Goal: Task Accomplishment & Management: Manage account settings

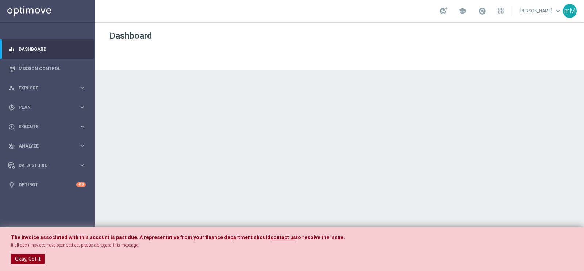
click at [20, 255] on button "Okay, Got it" at bounding box center [28, 258] width 34 height 10
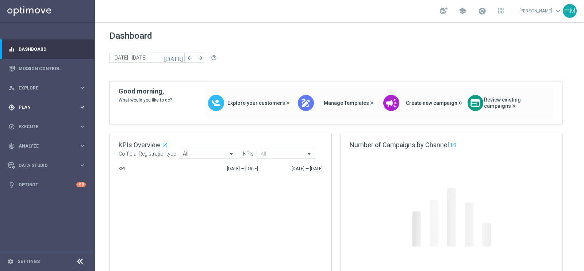
click at [32, 108] on span "Plan" at bounding box center [49, 107] width 60 height 4
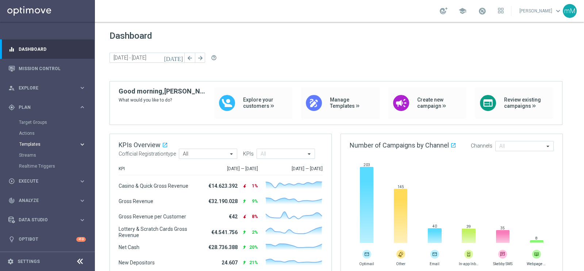
click at [32, 142] on span "Templates" at bounding box center [45, 144] width 52 height 4
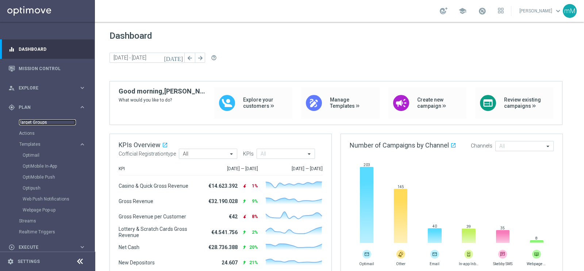
click at [46, 124] on link "Target Groups" at bounding box center [47, 122] width 57 height 6
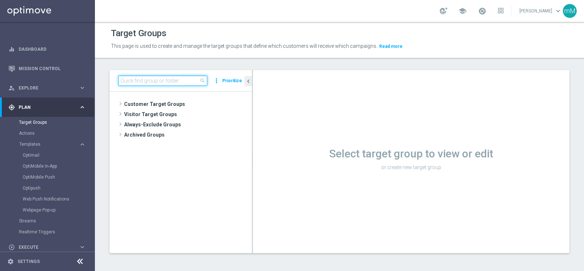
click at [138, 82] on input at bounding box center [162, 81] width 89 height 10
paste input "NO SALDO TOTALI Active Casinò Silver no codice MP"
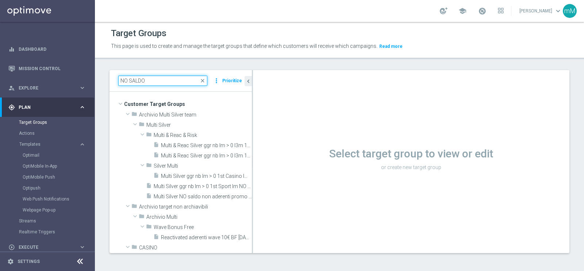
type input "NO SALDO"
click at [207, 78] on input "NO SALDO" at bounding box center [162, 81] width 89 height 10
click at [201, 81] on span "close" at bounding box center [203, 81] width 6 height 6
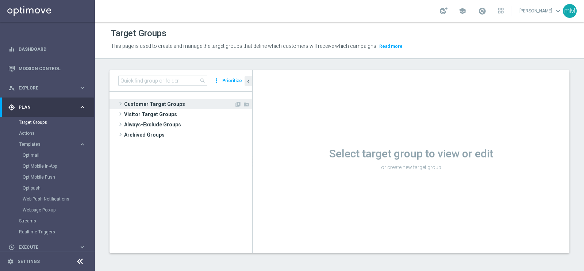
click at [169, 101] on span "Customer Target Groups" at bounding box center [179, 104] width 110 height 10
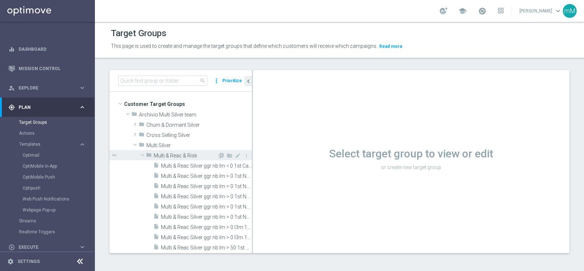
click at [173, 152] on span "Multi & Reac & Risk" at bounding box center [186, 155] width 64 height 6
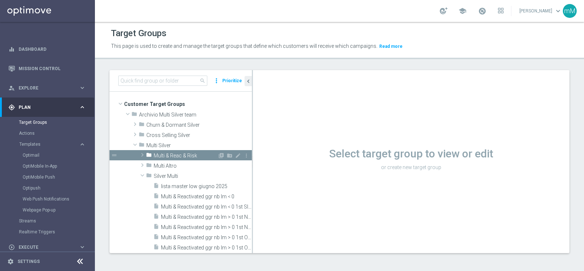
scroll to position [45, 0]
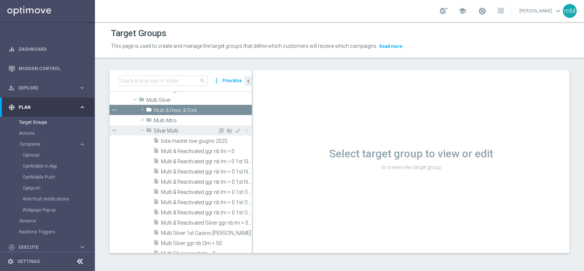
click at [171, 131] on span "Silver Multi" at bounding box center [186, 131] width 64 height 6
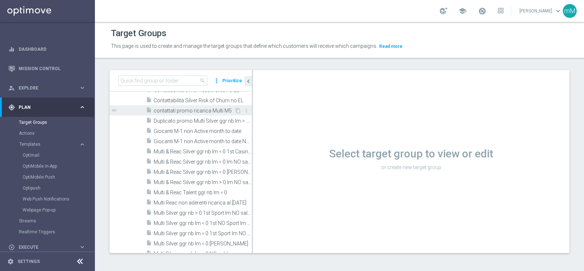
scroll to position [0, 0]
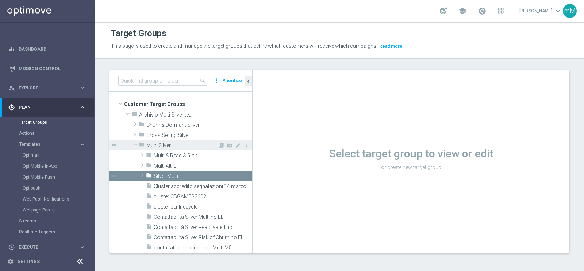
click at [157, 143] on span "Multi Silver" at bounding box center [181, 145] width 71 height 6
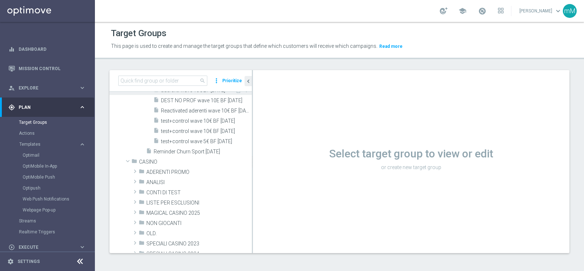
scroll to position [182, 0]
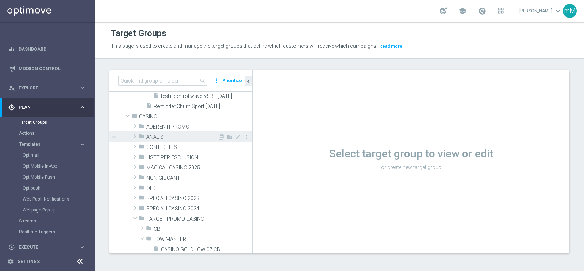
click at [174, 136] on span "ANALISI" at bounding box center [181, 137] width 71 height 6
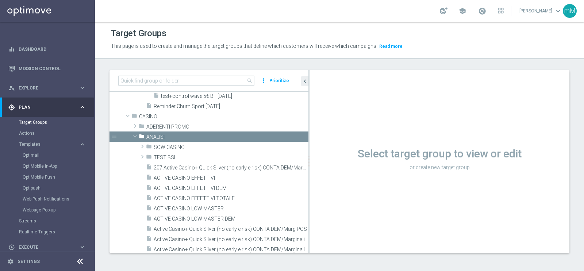
drag, startPoint x: 252, startPoint y: 169, endPoint x: 355, endPoint y: 163, distance: 103.0
click at [355, 163] on as-split "search more_vert Prioritize Customer Target Groups library_add create_new_folder" at bounding box center [339, 161] width 460 height 183
click at [158, 136] on span "ANALISI" at bounding box center [210, 137] width 128 height 6
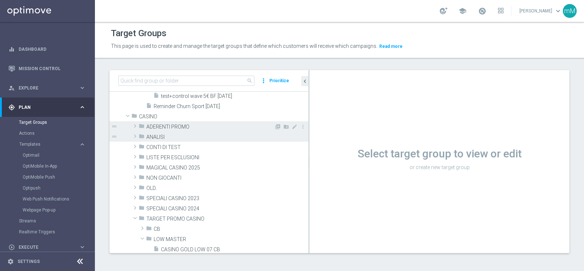
click at [169, 127] on span "ADERENTI PROMO" at bounding box center [210, 127] width 128 height 6
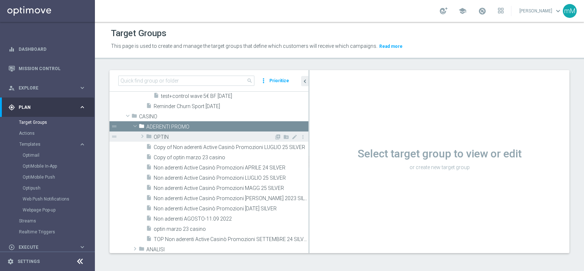
click at [164, 136] on span "OPTIN" at bounding box center [214, 137] width 120 height 6
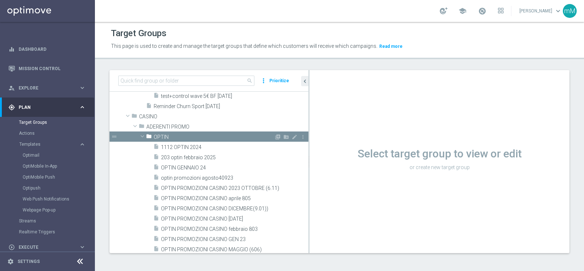
click at [160, 134] on span "OPTIN" at bounding box center [214, 137] width 120 height 6
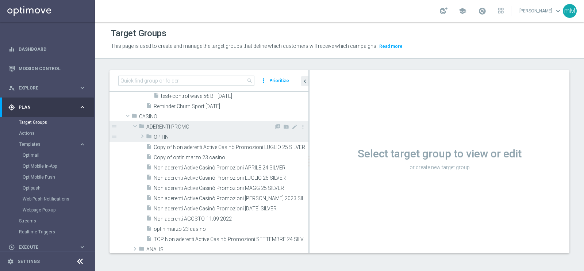
click at [164, 126] on span "ADERENTI PROMO" at bounding box center [210, 127] width 128 height 6
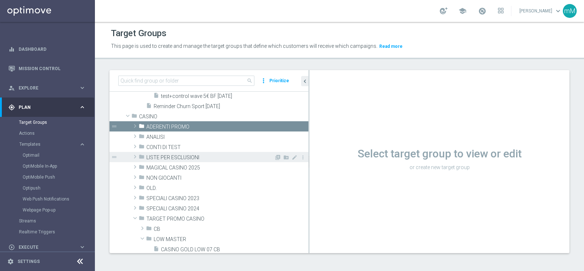
click at [168, 158] on span "LISTE PER ESCLUSIONI" at bounding box center [210, 157] width 128 height 6
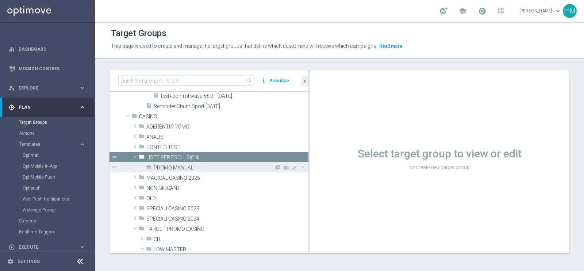
click at [186, 168] on span "PROMO MANUALI" at bounding box center [214, 167] width 120 height 6
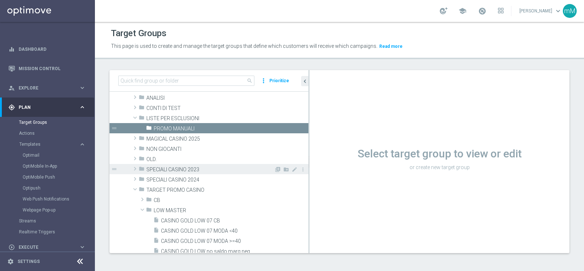
scroll to position [228, 0]
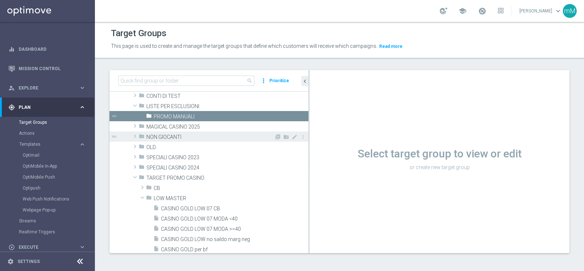
click at [171, 137] on span "NON GIOCANTI" at bounding box center [210, 137] width 128 height 6
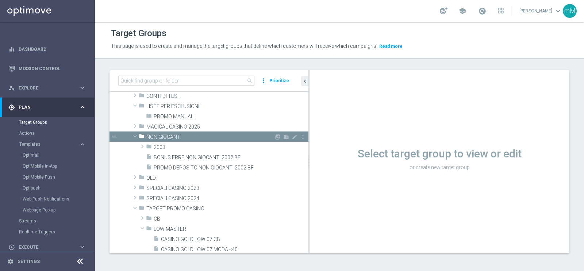
click at [171, 137] on span "NON GIOCANTI" at bounding box center [210, 137] width 128 height 6
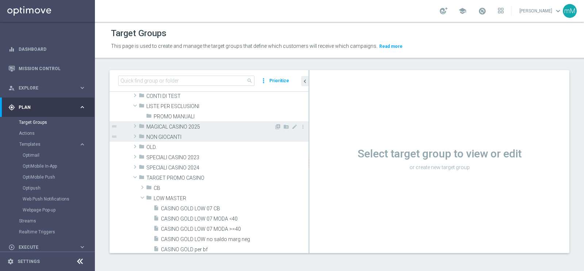
click at [173, 125] on span "MAGICAL CASINO 2025" at bounding box center [210, 127] width 128 height 6
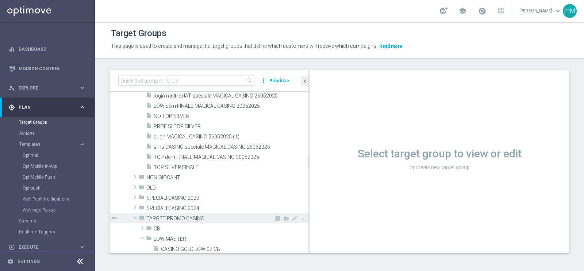
scroll to position [364, 0]
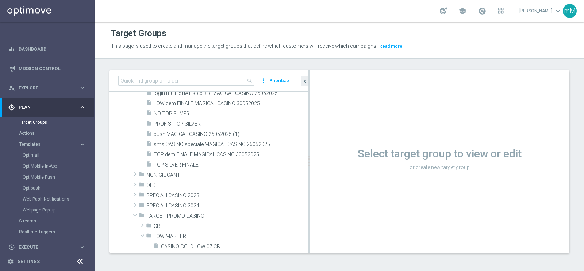
click at [533, 121] on div "Select target group to view or edit or create new target group" at bounding box center [439, 161] width 260 height 183
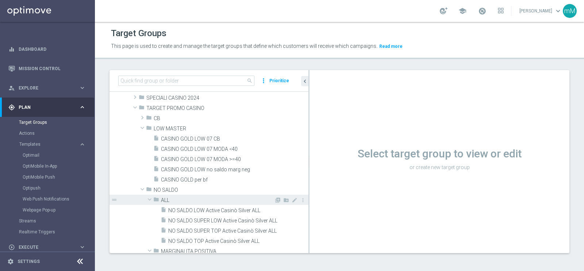
scroll to position [502, 0]
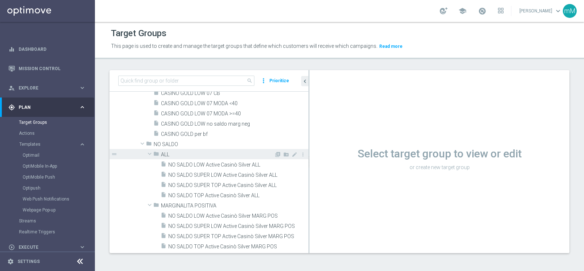
click at [168, 154] on span "ALL" at bounding box center [217, 154] width 113 height 6
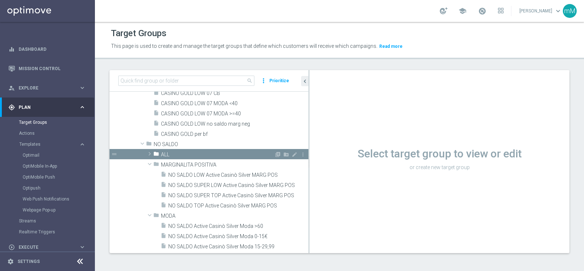
click at [168, 154] on span "ALL" at bounding box center [217, 154] width 113 height 6
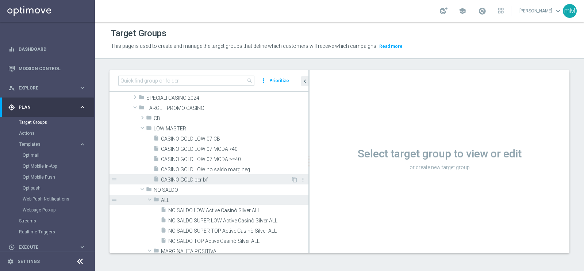
scroll to position [410, 0]
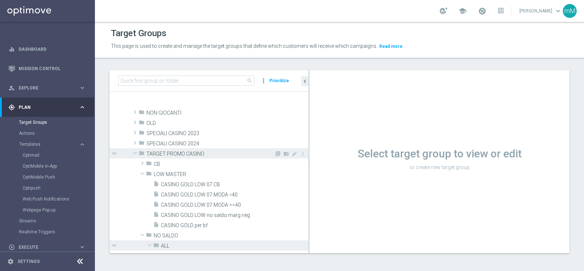
click at [190, 155] on span "TARGET PROMO CASINO" at bounding box center [210, 154] width 128 height 6
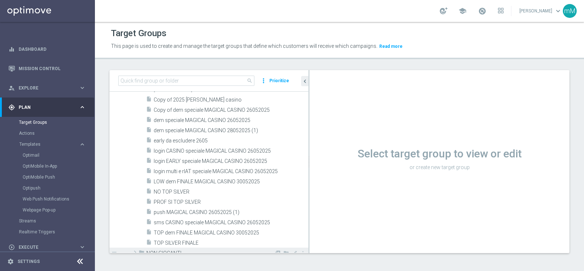
scroll to position [274, 0]
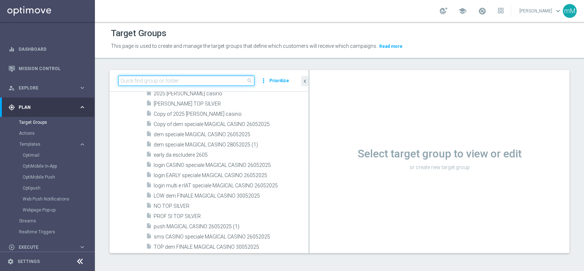
click at [194, 77] on input at bounding box center [186, 81] width 136 height 10
paste input "NO SALDO TOTALI Active Casinò Silver no codice MP"
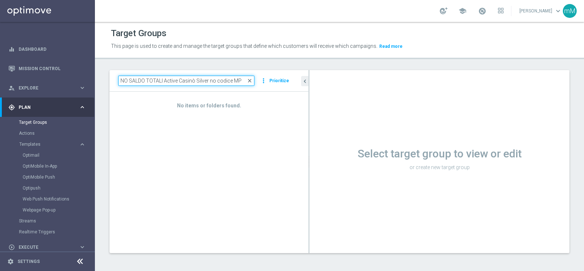
type input "NO SALDO TOTALI Active Casinò Silver no codice MP"
click at [250, 80] on span "close" at bounding box center [250, 81] width 6 height 6
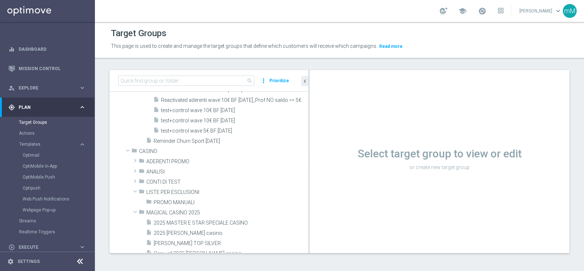
scroll to position [0, 0]
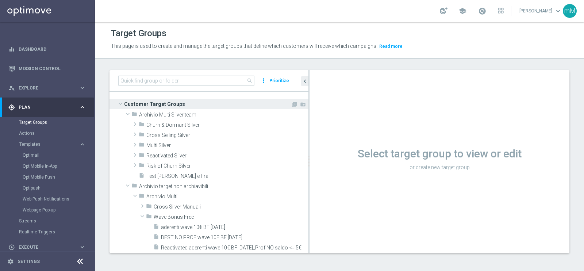
click at [176, 103] on span "Customer Target Groups" at bounding box center [207, 104] width 167 height 10
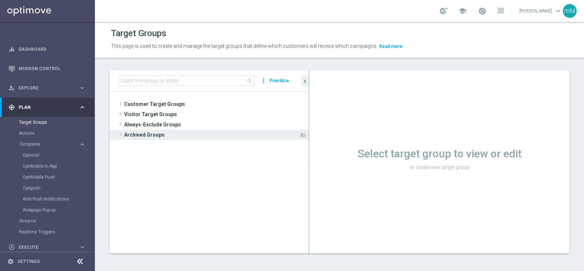
click at [164, 134] on span "Archived Groups" at bounding box center [211, 134] width 175 height 10
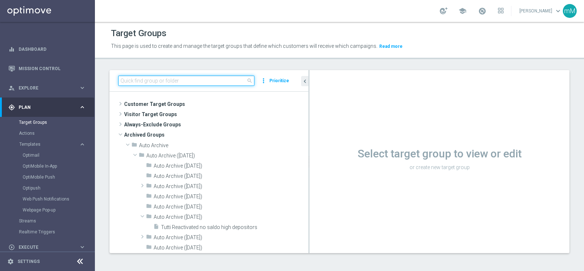
click at [182, 81] on input at bounding box center [186, 81] width 136 height 10
paste input "NO SALDO TOTALI Active Casinò Silver no codice MP"
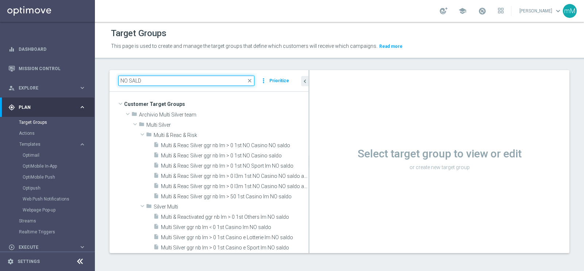
click at [206, 77] on input "NO SALD" at bounding box center [186, 81] width 136 height 10
paste input "O TOTALI Active Casinò Silver no codice MP"
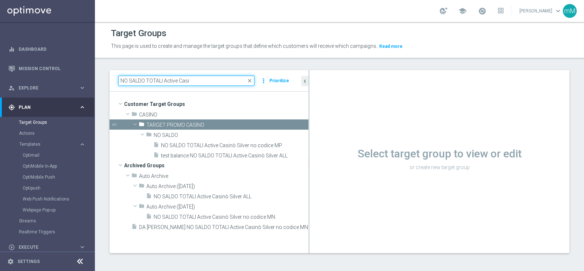
type input "NO SALDO TOTALI Active Casi"
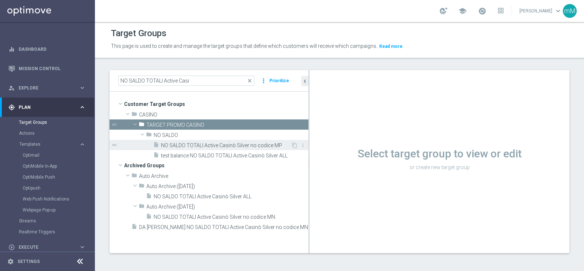
click at [220, 146] on span "NO SALDO TOTALI Active Casinò Silver no codice MP" at bounding box center [226, 145] width 130 height 6
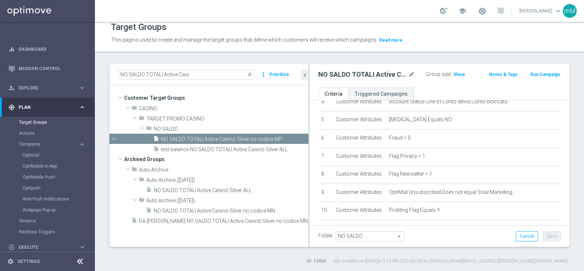
scroll to position [42, 0]
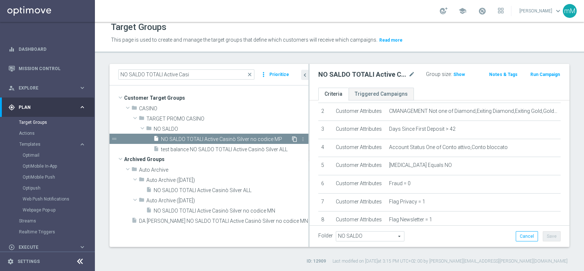
click at [294, 136] on icon "content_copy" at bounding box center [294, 139] width 6 height 6
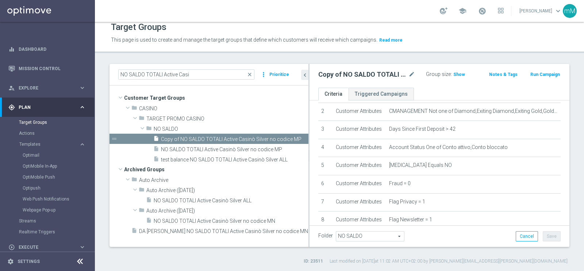
click at [381, 71] on h2 "Copy of NO SALDO TOTALI Active Casinò Silver no codice MP" at bounding box center [362, 74] width 89 height 9
click at [408, 73] on icon "mode_edit" at bounding box center [411, 74] width 7 height 9
click at [336, 79] on input "Copy of NO SALDO TOTALI Active Casinò Silver no codice MP" at bounding box center [360, 75] width 85 height 10
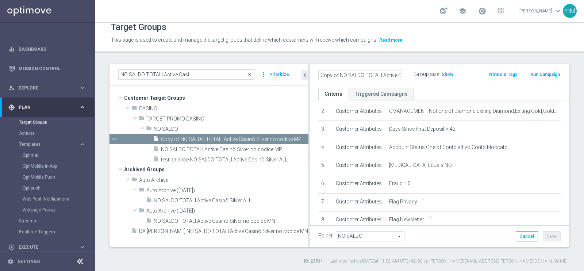
drag, startPoint x: 337, startPoint y: 76, endPoint x: 295, endPoint y: 79, distance: 42.8
click at [295, 79] on as-split "NO SALDO TOTALI Active Casi close more_vert Prioritize Customer Target Groups l…" at bounding box center [339, 155] width 460 height 183
type input "[PERSON_NAME] NO SALDO TOTALI Active Casinò Silver no codice MP"
click at [428, 90] on ul "Criteria Triggered Campaigns" at bounding box center [439, 94] width 260 height 13
click at [549, 237] on button "Save" at bounding box center [551, 236] width 18 height 10
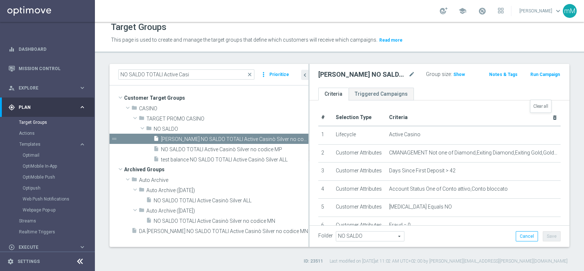
click at [551, 117] on icon "delete_forever" at bounding box center [554, 118] width 6 height 6
checkbox input "false"
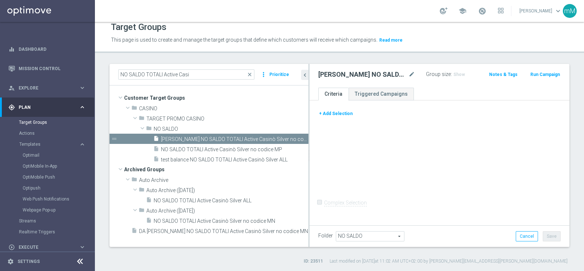
click at [347, 112] on button "+ Add Selection" at bounding box center [335, 113] width 35 height 8
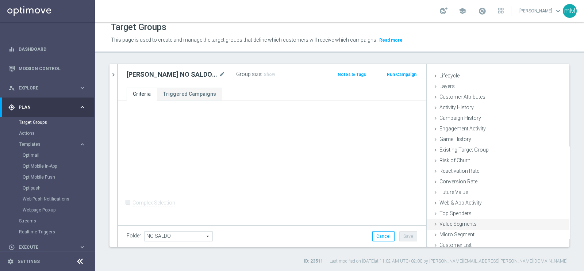
scroll to position [15, 0]
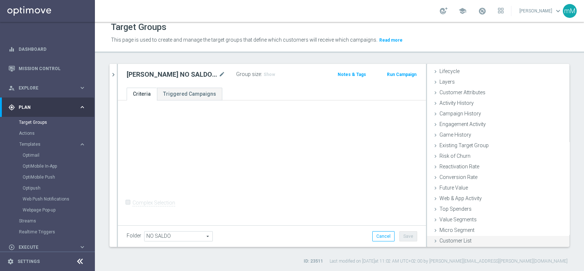
click at [460, 239] on span "Customer List" at bounding box center [455, 240] width 32 height 6
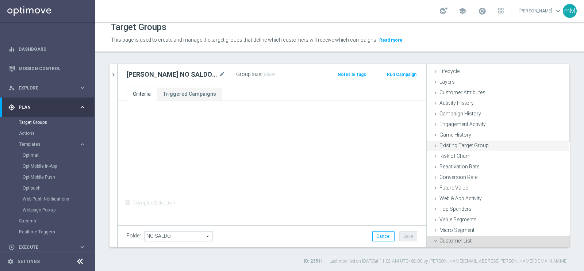
scroll to position [81, 0]
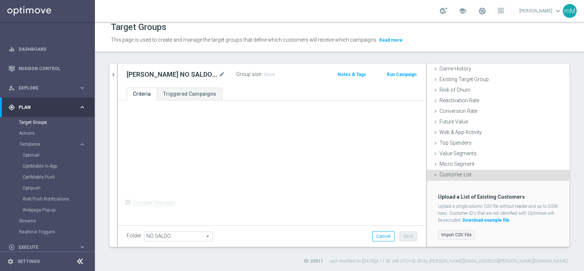
click at [450, 232] on label "Import CSV File" at bounding box center [456, 234] width 37 height 9
click at [0, 0] on input "Import CSV File" at bounding box center [0, 0] width 0 height 0
click at [459, 235] on label "Import CSV File" at bounding box center [456, 234] width 37 height 9
click at [0, 0] on input "Import CSV File" at bounding box center [0, 0] width 0 height 0
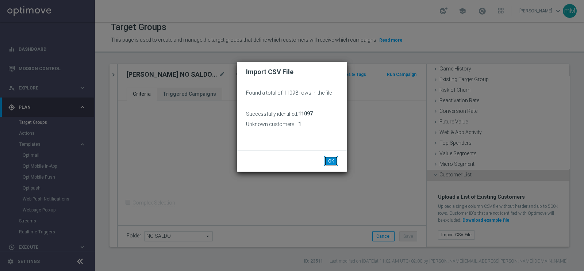
click at [326, 159] on button "OK" at bounding box center [331, 161] width 14 height 10
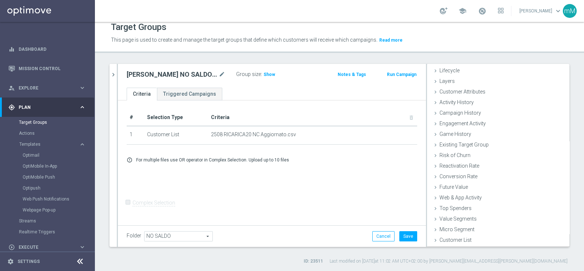
scroll to position [15, 0]
click at [402, 232] on button "Save" at bounding box center [408, 236] width 18 height 10
click at [111, 72] on icon "chevron_right" at bounding box center [113, 74] width 7 height 7
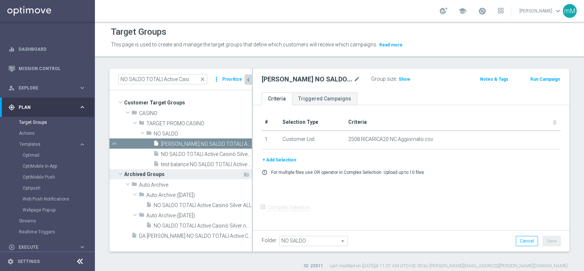
scroll to position [0, 0]
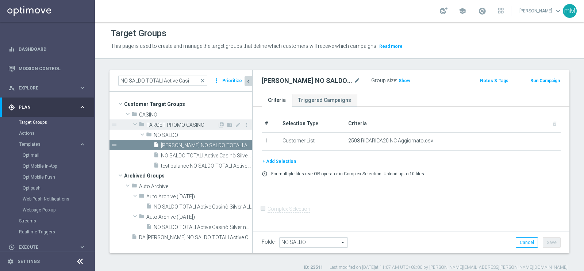
click at [154, 122] on span "TARGET PROMO CASINO" at bounding box center [181, 125] width 71 height 6
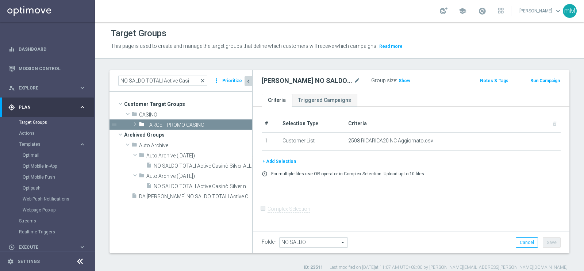
click at [202, 83] on span "close" at bounding box center [203, 81] width 6 height 6
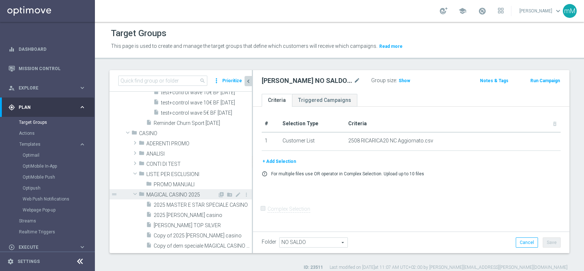
scroll to position [1474, 0]
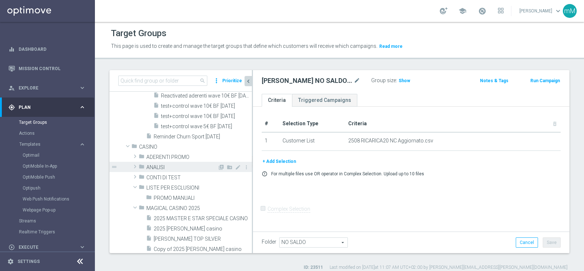
click at [170, 165] on span "ANALISI" at bounding box center [181, 167] width 71 height 6
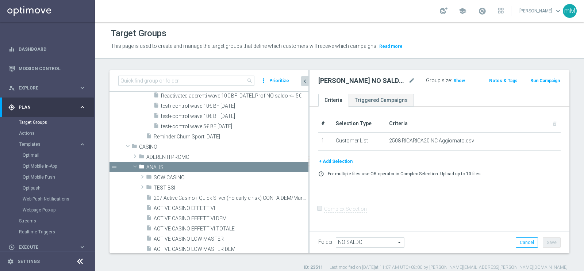
drag, startPoint x: 252, startPoint y: 197, endPoint x: 322, endPoint y: 198, distance: 70.8
click at [323, 200] on as-split "search more_vert Prioritize Customer Target Groups library_add create_new_folder" at bounding box center [339, 161] width 460 height 183
click at [175, 164] on span "ANALISI" at bounding box center [210, 167] width 128 height 6
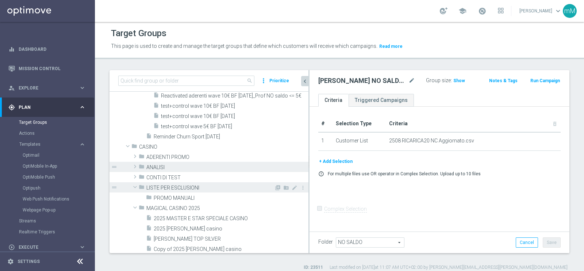
click at [152, 182] on div "folder LISTE PER ESCLUSIONI" at bounding box center [206, 187] width 135 height 10
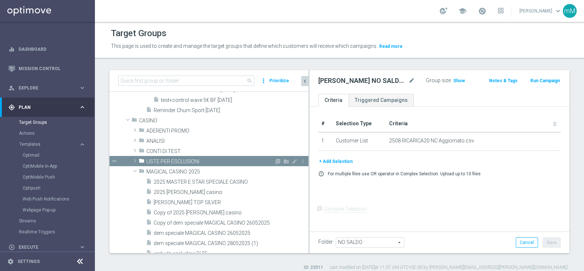
scroll to position [1520, 0]
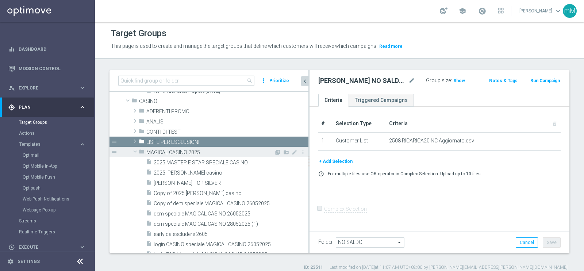
click at [160, 149] on span "MAGICAL CASINO 2025" at bounding box center [210, 152] width 128 height 6
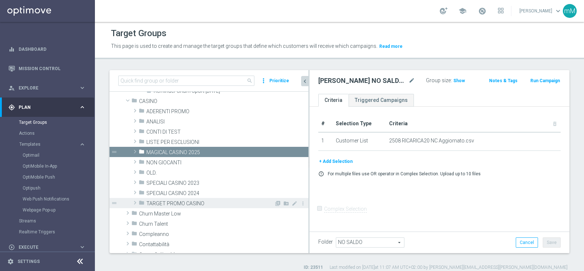
click at [174, 201] on span "TARGET PROMO CASINO" at bounding box center [210, 203] width 128 height 6
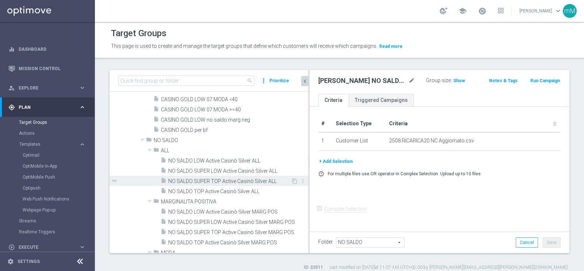
scroll to position [1702, 0]
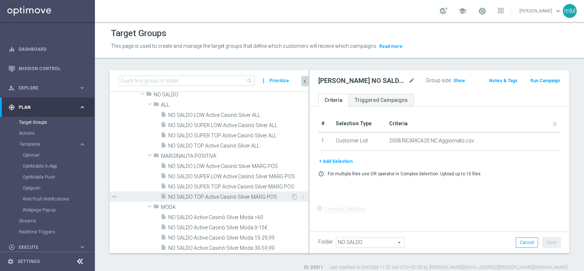
click at [201, 194] on span "NO SALDO TOP Active Casinò Silver MARG POS" at bounding box center [229, 197] width 123 height 6
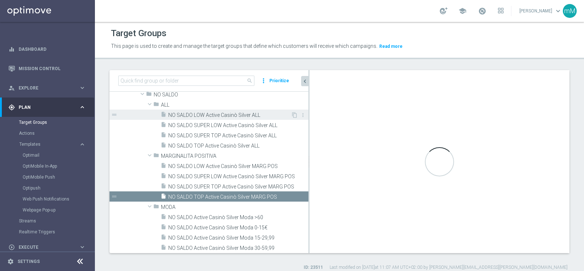
checkbox input "true"
type input "MARGINALITA POSITIVA"
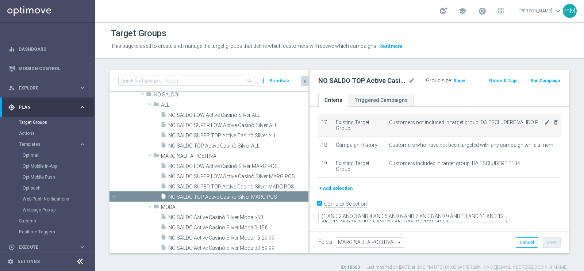
scroll to position [356, 0]
